Goal: Information Seeking & Learning: Learn about a topic

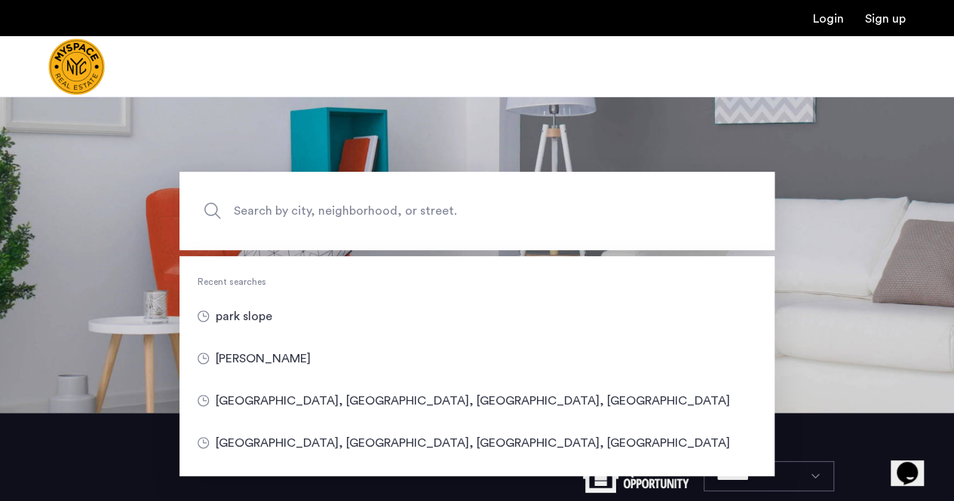
scroll to position [92, 0]
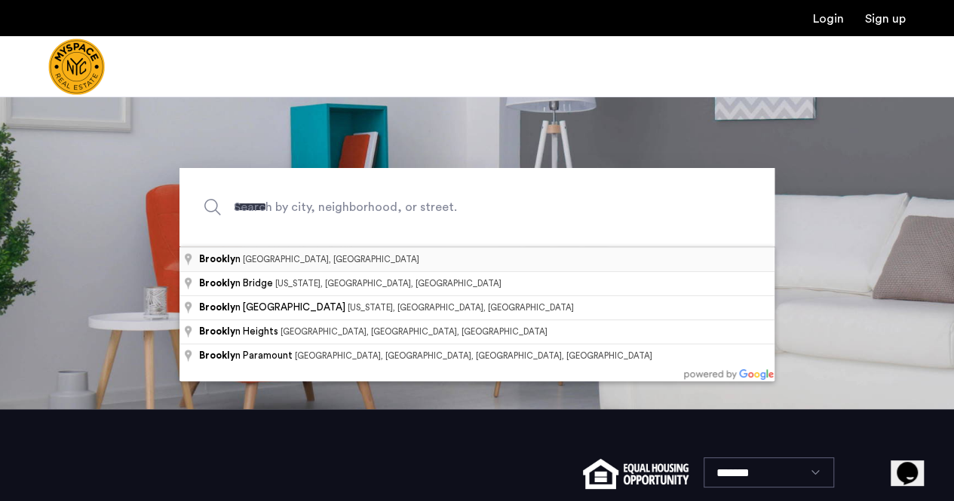
type input "**********"
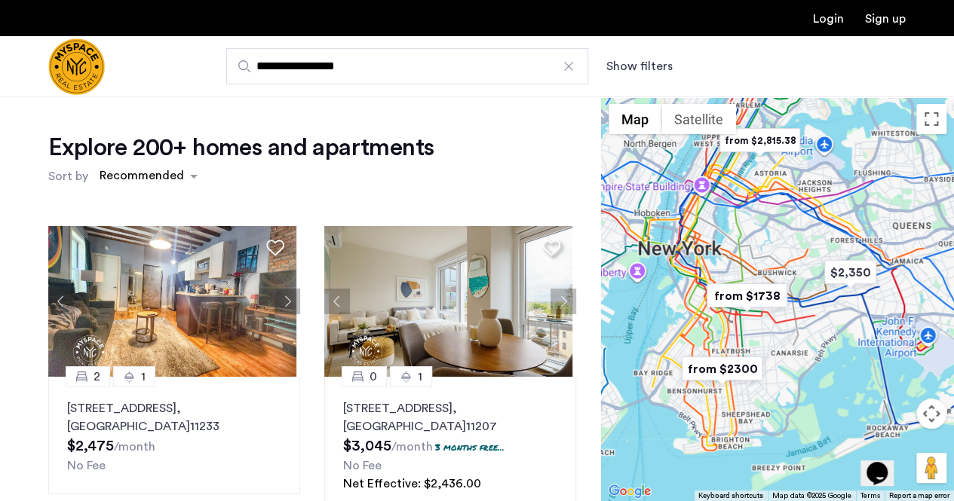
click at [638, 61] on button "Show filters" at bounding box center [639, 66] width 66 height 18
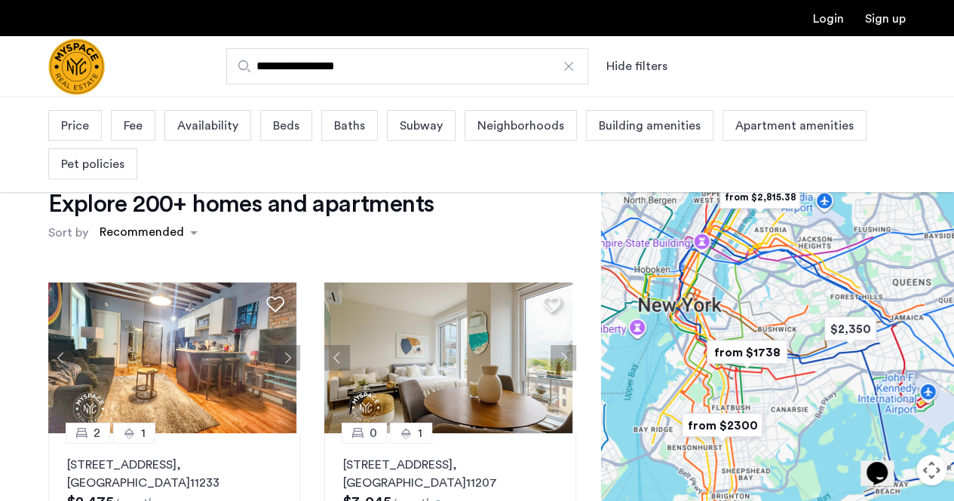
click at [81, 121] on span "Price" at bounding box center [75, 126] width 28 height 18
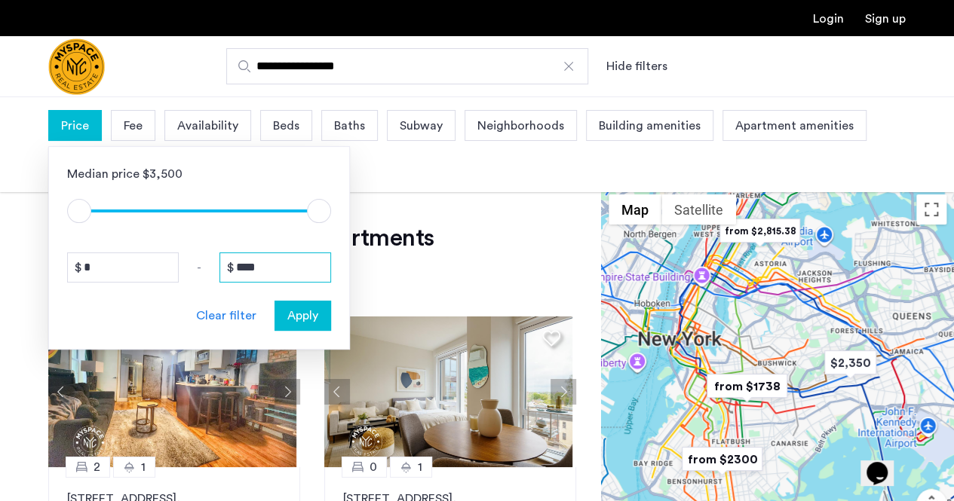
drag, startPoint x: 239, startPoint y: 265, endPoint x: 350, endPoint y: 243, distance: 113.0
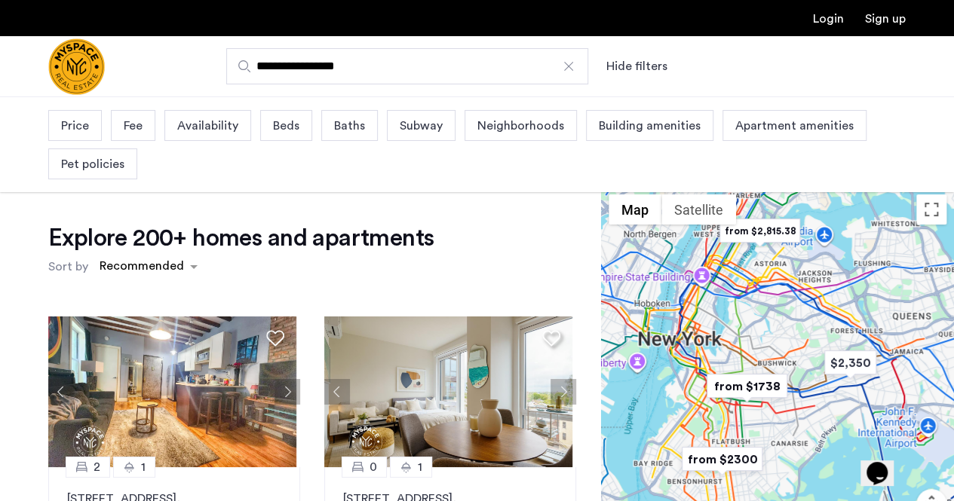
click at [63, 142] on div "Price Fee Availability Beds Baths Subway Neighborhoods Building amenities Apart…" at bounding box center [476, 144] width 857 height 77
click at [63, 133] on span "Price" at bounding box center [75, 126] width 28 height 18
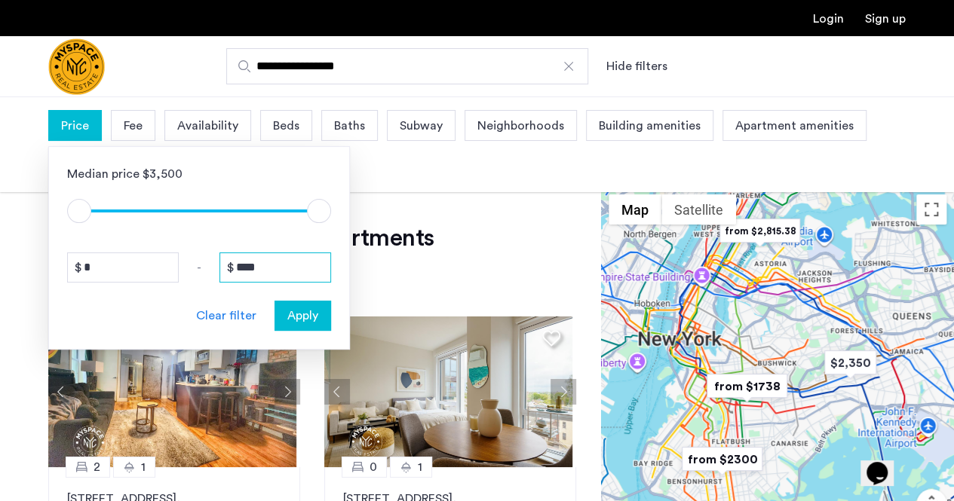
drag, startPoint x: 235, startPoint y: 268, endPoint x: 339, endPoint y: 271, distance: 104.1
click at [339, 271] on div "Median price $3,500 $1 $8000 $1 $8000 * - **** Clear filter Apply" at bounding box center [199, 248] width 302 height 204
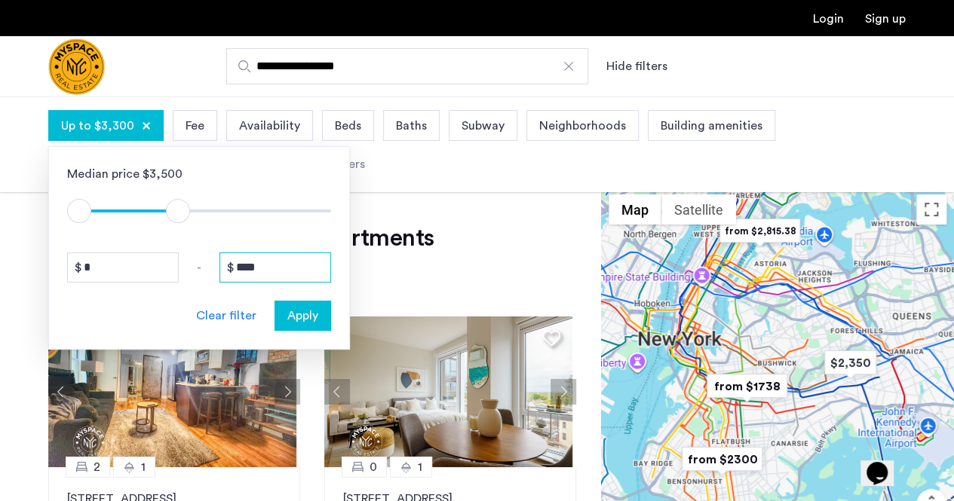
type input "****"
click at [300, 314] on span "Apply" at bounding box center [302, 316] width 31 height 18
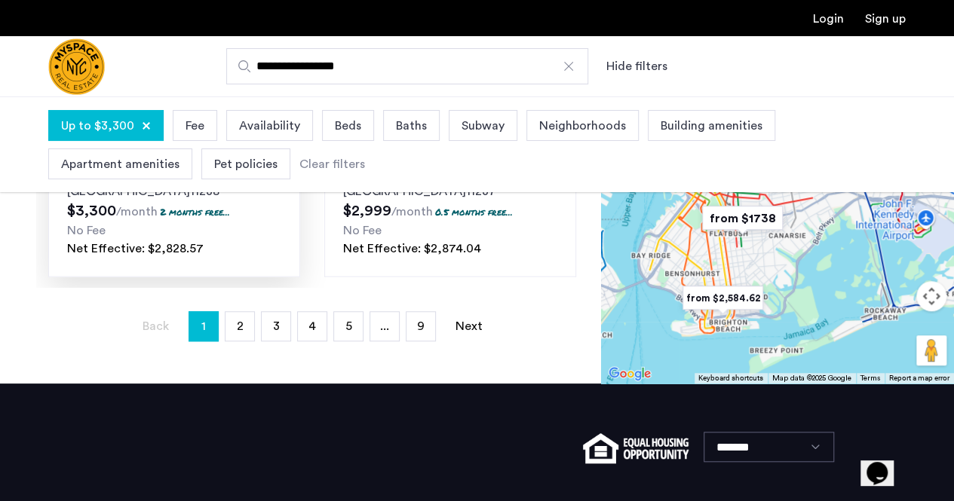
scroll to position [502, 0]
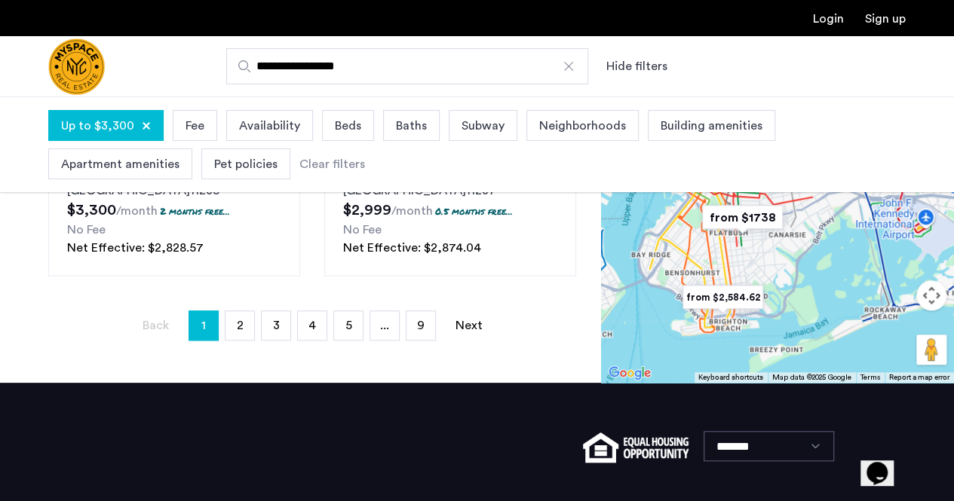
click at [240, 155] on span "Pet policies" at bounding box center [245, 164] width 63 height 18
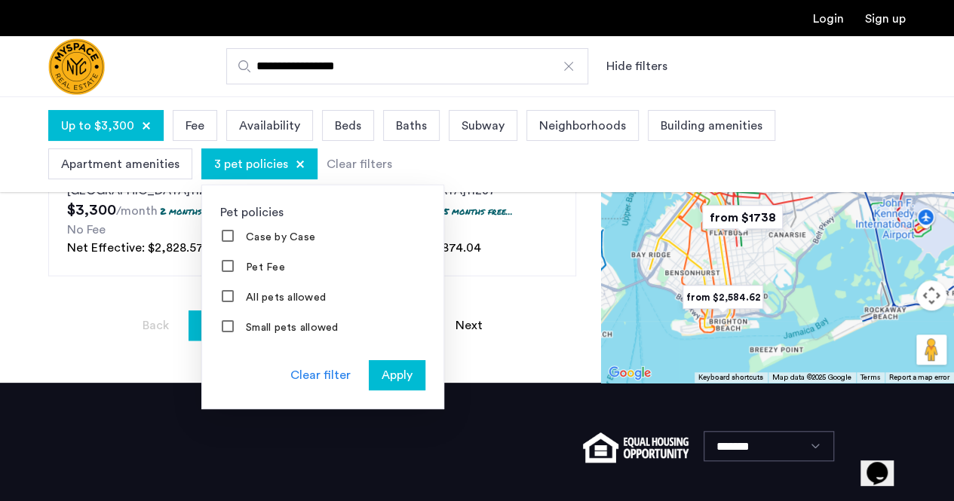
click at [382, 366] on span "Apply" at bounding box center [397, 375] width 31 height 18
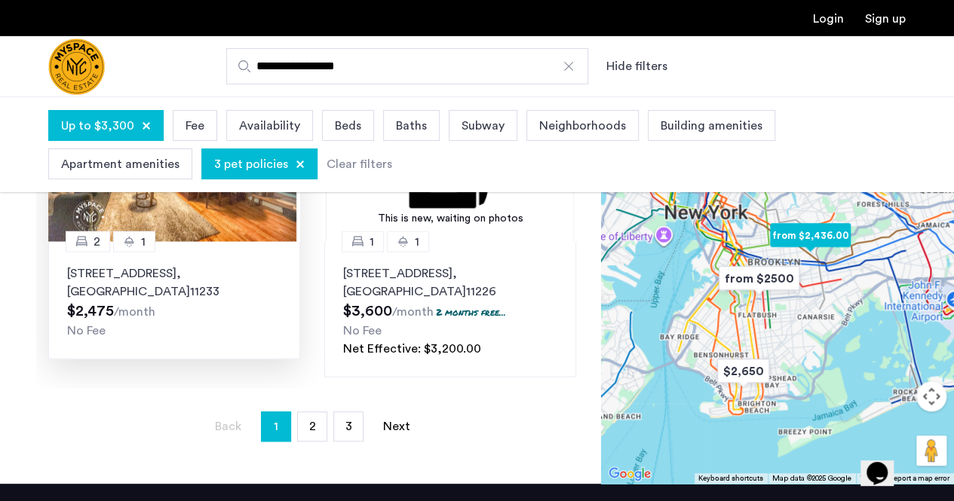
scroll to position [402, 0]
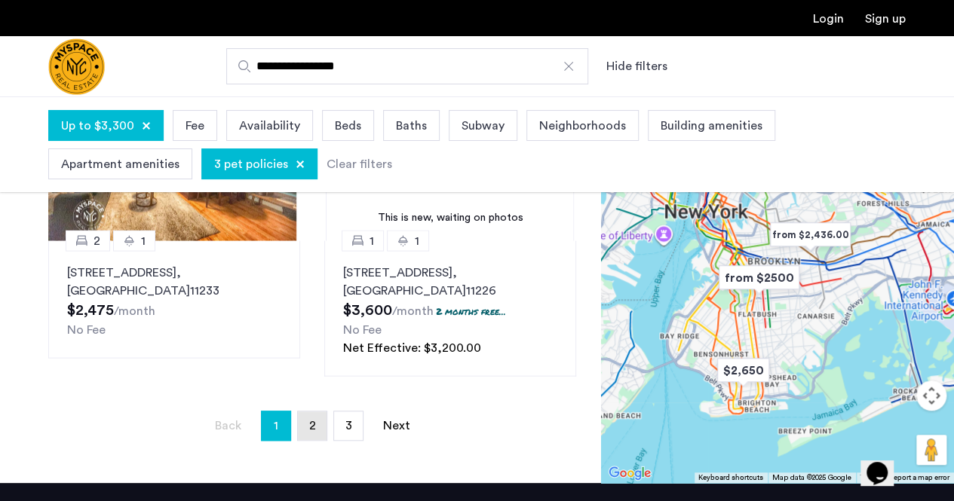
click at [319, 420] on link "page 2" at bounding box center [312, 426] width 29 height 29
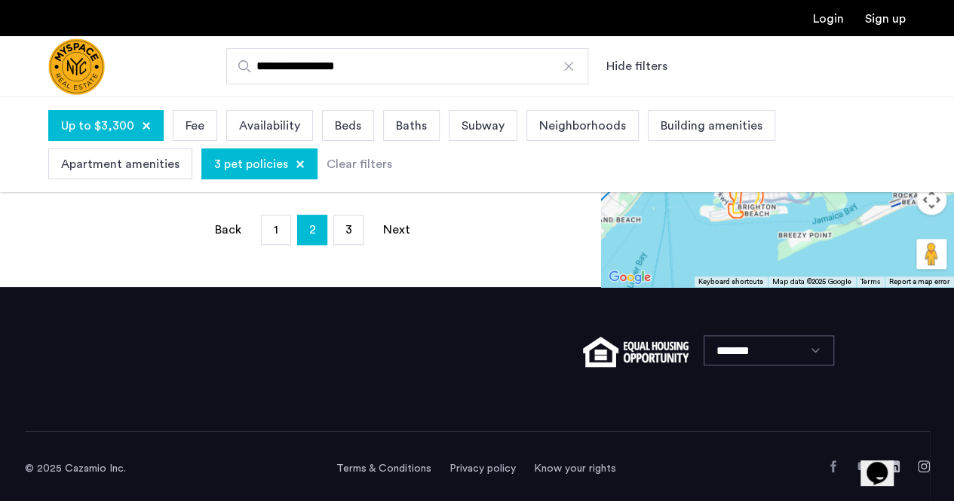
scroll to position [599, 0]
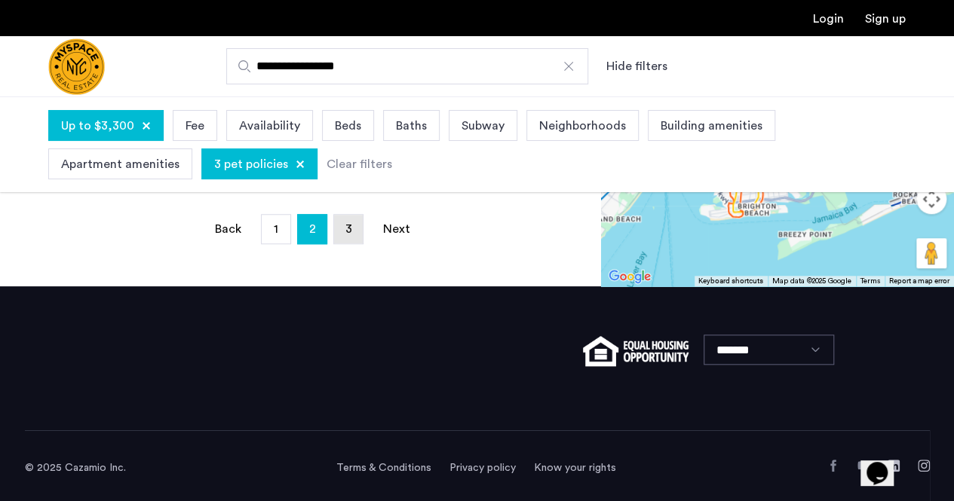
click at [351, 227] on span "3" at bounding box center [348, 229] width 7 height 12
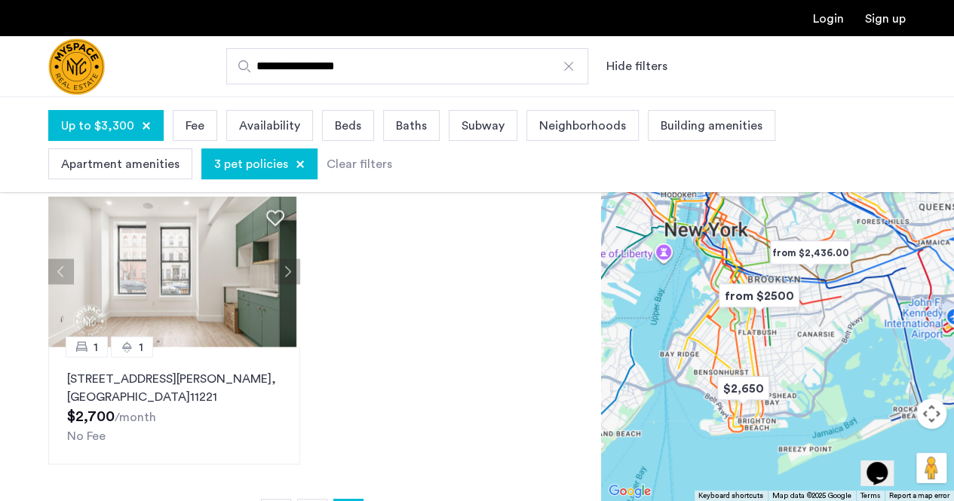
scroll to position [413, 0]
